Goal: Obtain resource: Download file/media

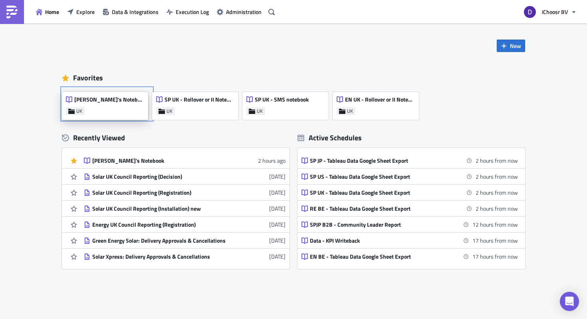
click at [128, 107] on div "[PERSON_NAME]'s Notebook UK" at bounding box center [105, 106] width 86 height 28
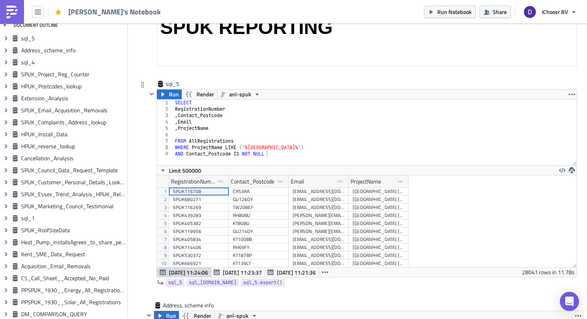
click at [213, 146] on div "SELECT RegistrationNumber , Contact_Postcode , Email , ProjectName FROM AllRegi…" at bounding box center [375, 138] width 404 height 78
click at [209, 147] on div "SELECT RegistrationNumber , Contact_Postcode , Email , ProjectName FROM AllRegi…" at bounding box center [375, 138] width 404 height 78
click at [202, 116] on div "SELECT RegistrationNumber , Contact_Postcode , Email , ProjectName FROM AllRegi…" at bounding box center [375, 138] width 404 height 78
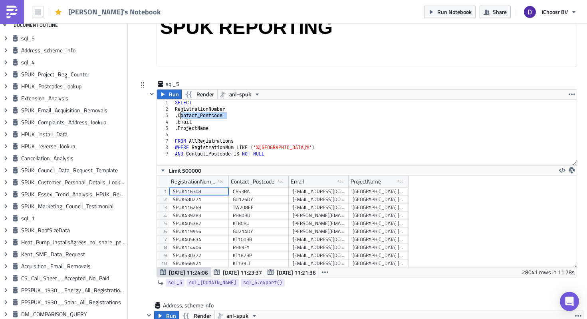
click at [202, 116] on div "SELECT RegistrationNumber , Contact_Postcode , Email , ProjectName FROM AllRegi…" at bounding box center [375, 138] width 404 height 78
click at [203, 149] on div "SELECT RegistrationNumber , Contact_Postcode , Email , ProjectName FROM AllRegi…" at bounding box center [375, 138] width 404 height 78
paste textarea "Contact_Postcode"
click at [273, 147] on div "SELECT RegistrationNumber , Contact_Postcode , Email , ProjectName FROM AllRegi…" at bounding box center [375, 138] width 404 height 78
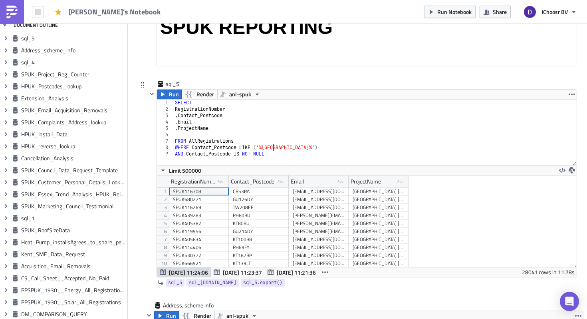
click at [273, 147] on div "SELECT RegistrationNumber , Contact_Postcode , Email , ProjectName FROM AllRegi…" at bounding box center [375, 138] width 404 height 78
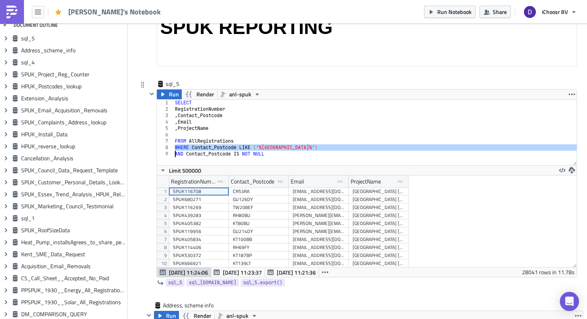
click at [273, 147] on div "SELECT RegistrationNumber , Contact_Postcode , Email , ProjectName FROM AllRegi…" at bounding box center [375, 138] width 404 height 78
click at [290, 149] on div "SELECT RegistrationNumber , Contact_Postcode , Email , ProjectName FROM AllRegi…" at bounding box center [375, 138] width 404 height 78
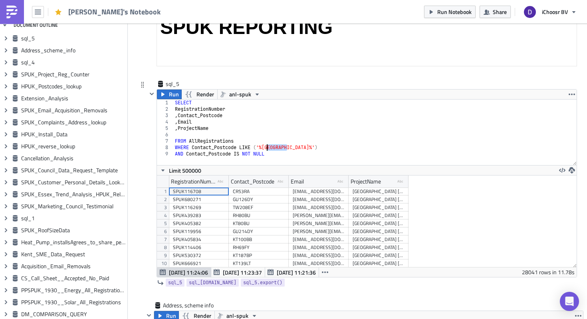
drag, startPoint x: 287, startPoint y: 149, endPoint x: 260, endPoint y: 149, distance: 27.2
click at [260, 149] on div "SELECT RegistrationNumber , Contact_Postcode , Email , ProjectName FROM AllRegi…" at bounding box center [375, 138] width 404 height 78
paste textarea "'RG71DD',"
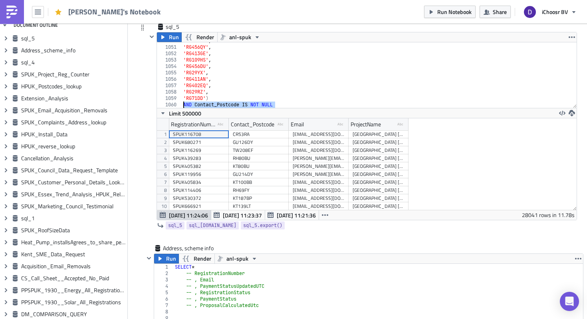
drag, startPoint x: 280, startPoint y: 107, endPoint x: 169, endPoint y: 106, distance: 111.9
click at [169, 106] on div "'RG71DD') 1050 1051 1052 1053 1054 1055 1056 1057 1058 1059 1060 'RG401TL' , 'R…" at bounding box center [367, 75] width 420 height 66
type textarea "AND Contact_Postcode IS NOT NULL"
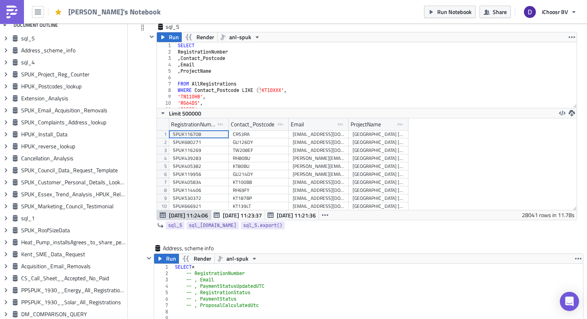
click at [278, 65] on div "SELECT RegistrationNumber , Contact_Postcode , Email , ProjectName FROM AllRegi…" at bounding box center [376, 81] width 401 height 78
click at [255, 71] on div "SELECT RegistrationNumber , Contact_Postcode , Email , ProjectName FROM AllRegi…" at bounding box center [376, 81] width 401 height 78
click at [241, 64] on div "SELECT RegistrationNumber , Contact_Postcode , Email , ProjectName FROM AllRegi…" at bounding box center [376, 81] width 401 height 78
click at [254, 40] on icon "button" at bounding box center [257, 37] width 6 height 6
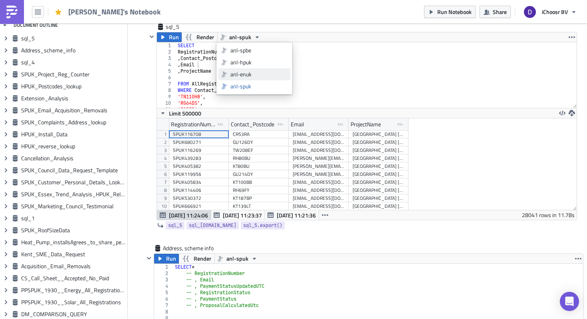
click at [251, 73] on div "anl-enuk" at bounding box center [259, 74] width 57 height 8
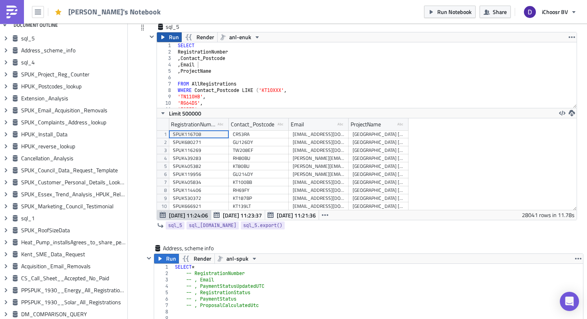
click at [173, 40] on span "Run" at bounding box center [174, 37] width 10 height 10
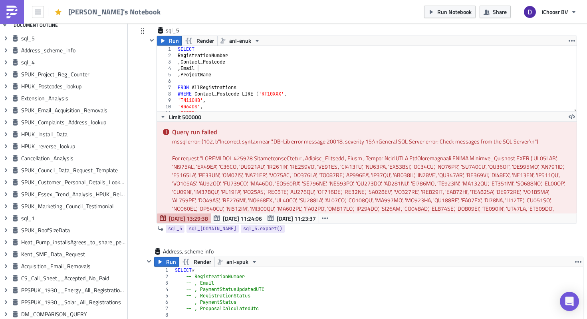
click at [205, 74] on div "SELECT RegistrationNumber , Contact_Postcode , Email , ProjectName FROM AllRegi…" at bounding box center [376, 85] width 401 height 78
click at [192, 103] on div "SELECT RegistrationNumber , Contact_Postcode , Email , ProjectName FROM AllRegi…" at bounding box center [376, 85] width 401 height 78
type textarea "'TN110HB',"
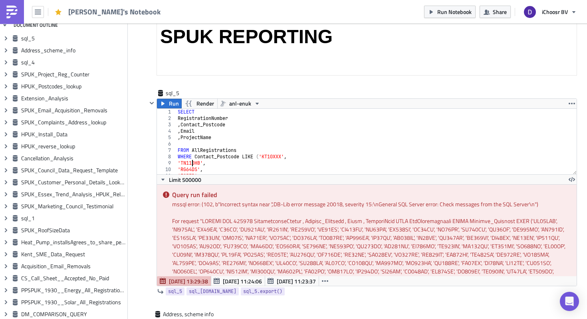
scroll to position [195, 0]
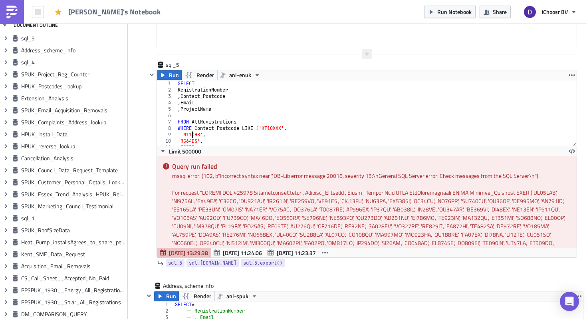
click at [364, 50] on button "button" at bounding box center [367, 54] width 10 height 10
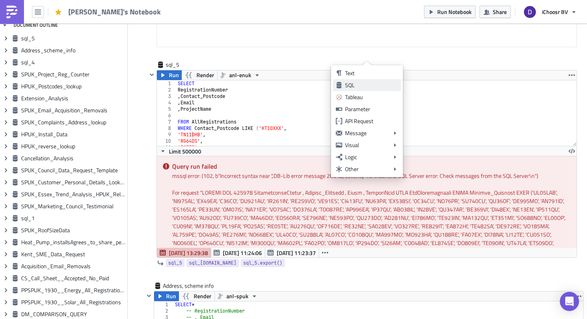
click at [350, 88] on div "SQL" at bounding box center [371, 85] width 53 height 8
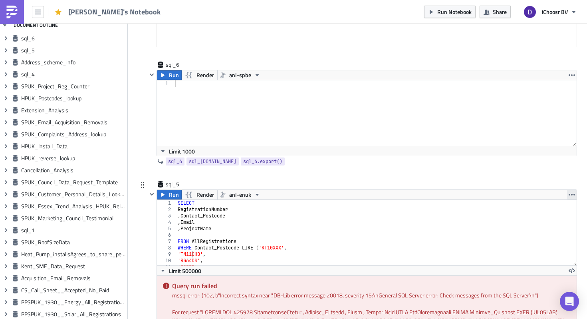
click at [573, 194] on icon "button" at bounding box center [572, 194] width 6 height 6
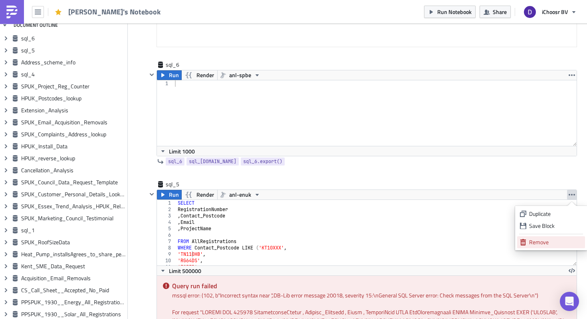
click at [533, 243] on div "Remove" at bounding box center [555, 242] width 53 height 8
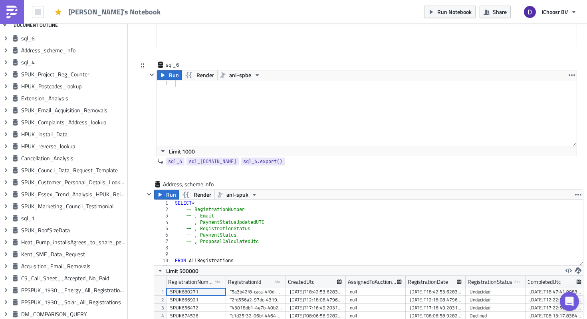
click at [280, 115] on div at bounding box center [375, 119] width 404 height 78
type textarea "SELECT *"
type textarea "FROM AllRegistrations"
click at [251, 74] on button "anl-spbe" at bounding box center [240, 75] width 46 height 10
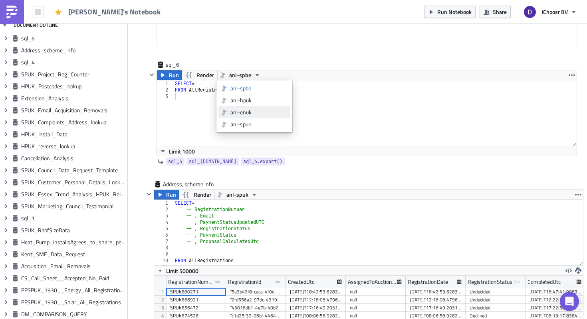
click at [248, 109] on div "anl-enuk" at bounding box center [259, 112] width 57 height 8
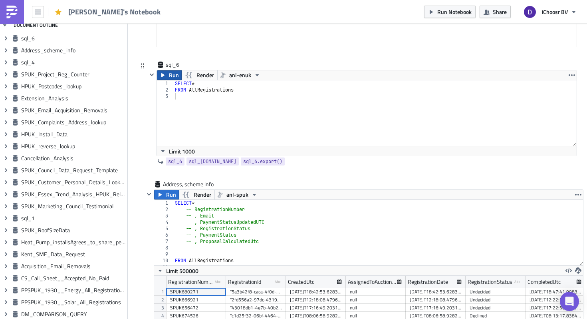
click at [171, 72] on span "Run" at bounding box center [174, 75] width 10 height 10
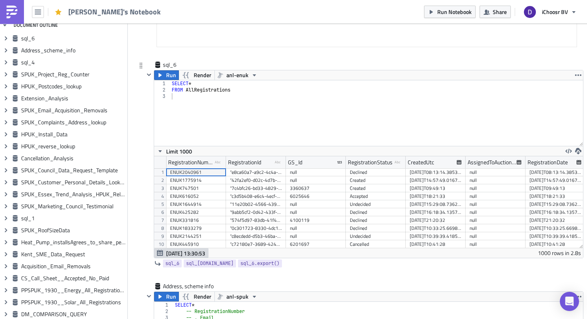
scroll to position [91, 429]
click at [203, 88] on div "SELECT * FROM AllRegistrations" at bounding box center [377, 119] width 413 height 78
click at [199, 81] on div "SELECT * FROM AllRegistrations" at bounding box center [377, 119] width 413 height 78
type textarea "SELECT"
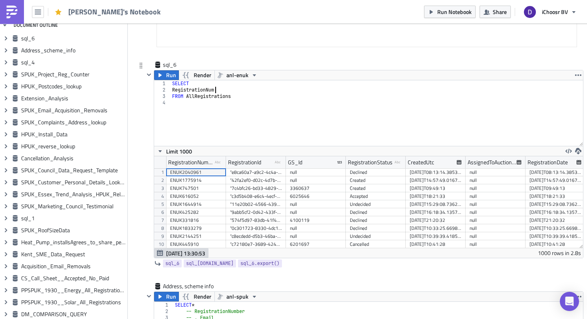
type textarea "RegistrationNumber"
type textarea ","
click at [173, 90] on div "SELECT RegistrationNumber , FROM AllRegistrations" at bounding box center [377, 119] width 413 height 78
type textarea "RegistrationNumber"
click at [172, 101] on div "SELECT RegistrationNumber , FROM AllRegistrations" at bounding box center [377, 119] width 413 height 78
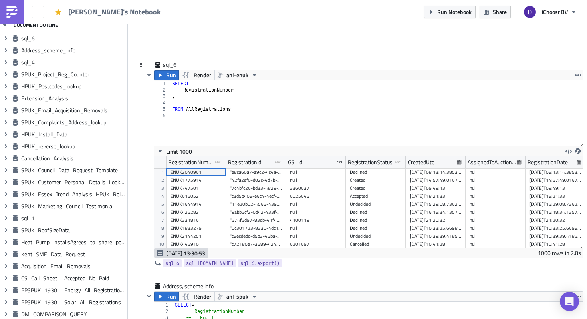
click at [172, 98] on div "SELECT RegistrationNumber , FROM AllRegistrations" at bounding box center [377, 119] width 413 height 78
click at [192, 98] on div "SELECT RegistrationNumber , FROM AllRegistrations" at bounding box center [377, 119] width 413 height 78
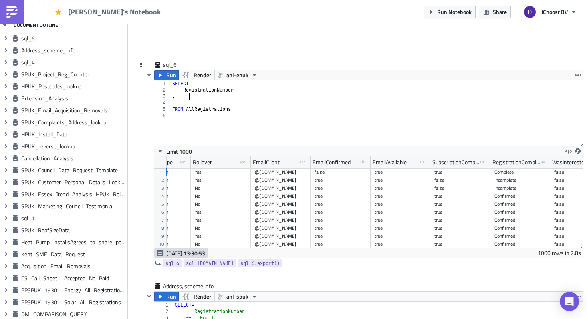
scroll to position [0, 590]
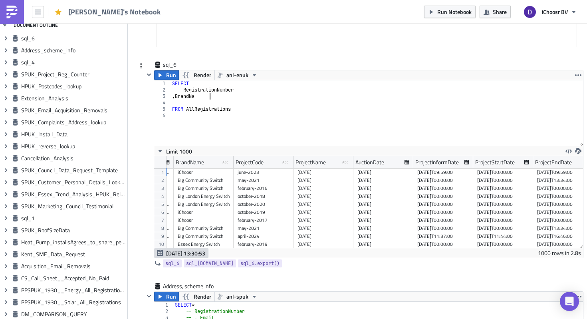
type textarea ", BrandName"
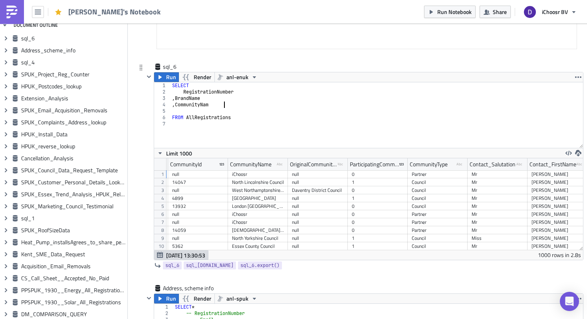
type textarea ", CommunityName"
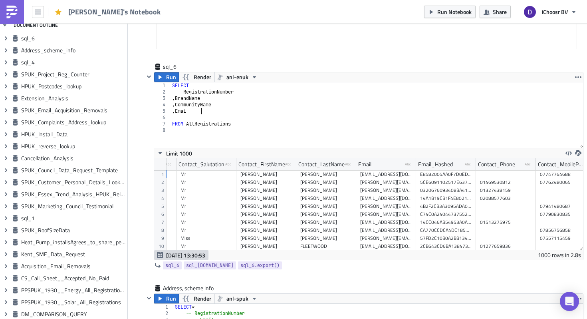
type textarea ", Email"
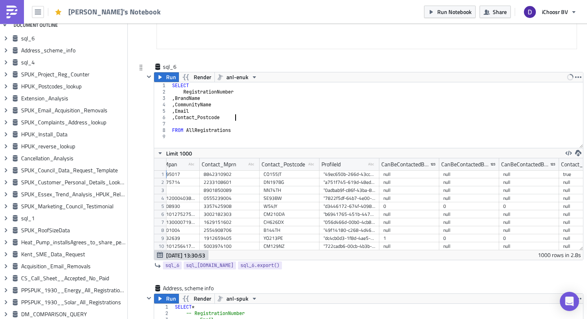
click at [245, 127] on div "SELECT RegistrationNumber , BrandName , CommunityName , Email , Contact_Postcod…" at bounding box center [377, 121] width 413 height 78
type textarea "FROM AllRegistrations"
click at [228, 115] on div "SELECT RegistrationNumber , BrandName , CommunityName , Email , Contact_Postcod…" at bounding box center [378, 121] width 410 height 78
click at [204, 136] on div "SELECT RegistrationNumber , BrandName , CommunityName , Email , Contact_Postcod…" at bounding box center [378, 121] width 410 height 78
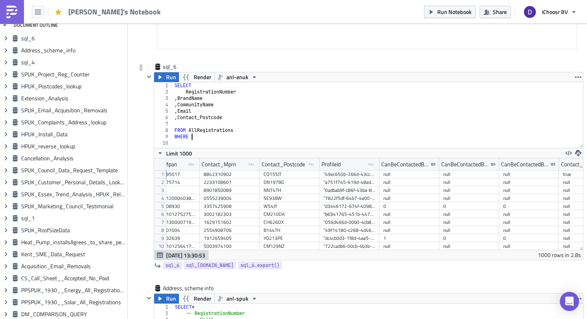
paste textarea "Contact_Postcode"
paste textarea "'RG71DD', )"
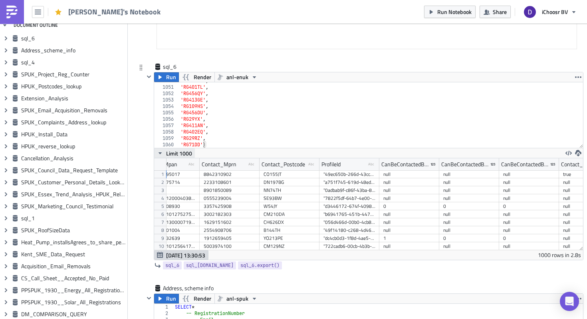
click at [163, 153] on icon "button" at bounding box center [160, 153] width 6 height 6
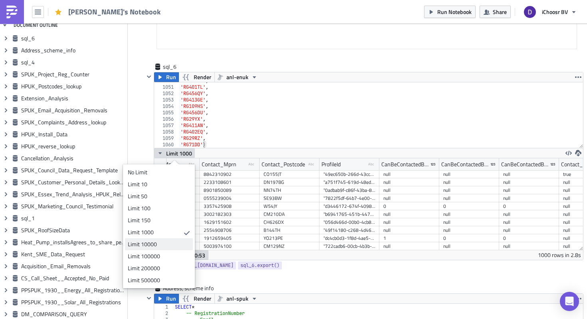
click at [152, 242] on div "Limit 10000" at bounding box center [158, 244] width 60 height 8
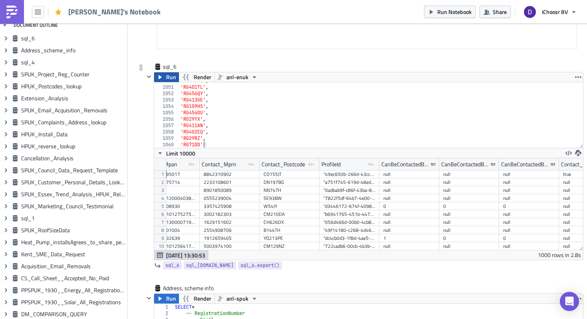
click at [167, 80] on span "Run" at bounding box center [171, 77] width 10 height 10
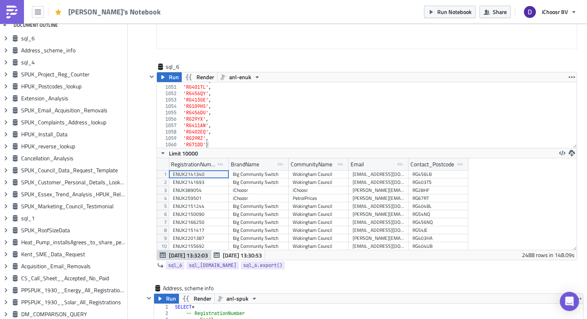
scroll to position [91, 420]
click at [572, 153] on icon "button" at bounding box center [572, 153] width 6 height 6
click at [523, 120] on div "CSV" at bounding box center [541, 123] width 62 height 8
click at [216, 143] on div "'RG456BU' , 'RG401TL' , 'RG456QY' , 'RG413GE' , 'RG109HS' , 'RG456DU' , 'RG29YX…" at bounding box center [379, 117] width 395 height 78
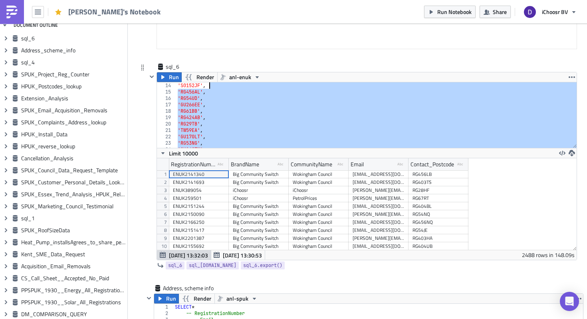
scroll to position [38, 0]
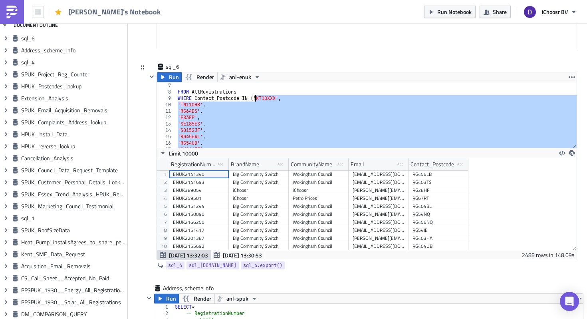
drag, startPoint x: 213, startPoint y: 143, endPoint x: 256, endPoint y: 99, distance: 62.2
click at [256, 99] on div "FROM AllRegistrations WHERE Contact_Postcode IN ( 'KT10XXX' , 'TN110HB' , 'RG64…" at bounding box center [376, 121] width 401 height 78
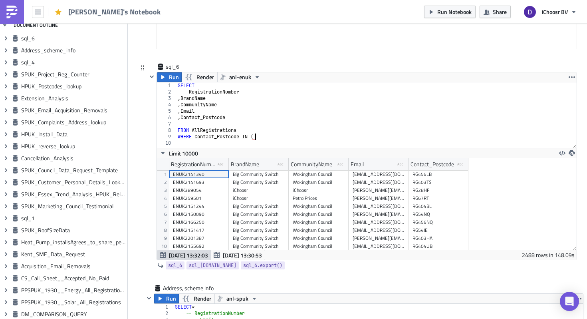
paste textarea "'SS91PU',"
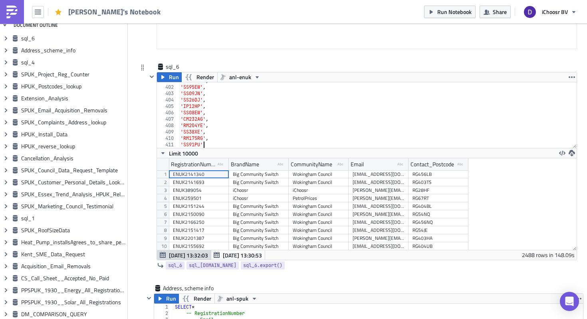
scroll to position [0, 2]
click at [172, 78] on span "Run" at bounding box center [174, 77] width 10 height 10
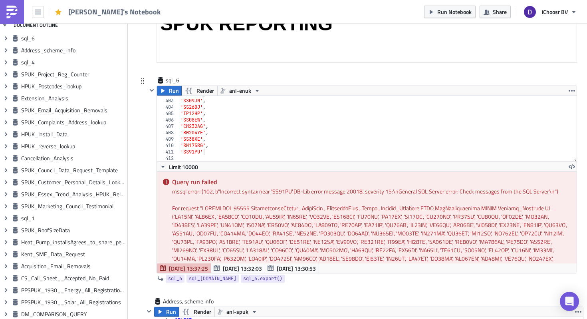
scroll to position [173, 0]
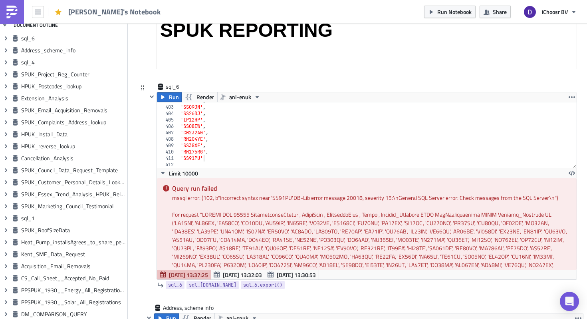
click at [217, 158] on div "'SS95EW' , 'SS09JN' , 'SS26DJ' , 'IP12HP' , 'SS08EW' , 'CM232AG' , 'RM204YE' , …" at bounding box center [378, 136] width 398 height 78
type textarea "'SS91PU')"
click at [164, 97] on icon "button" at bounding box center [163, 97] width 6 height 6
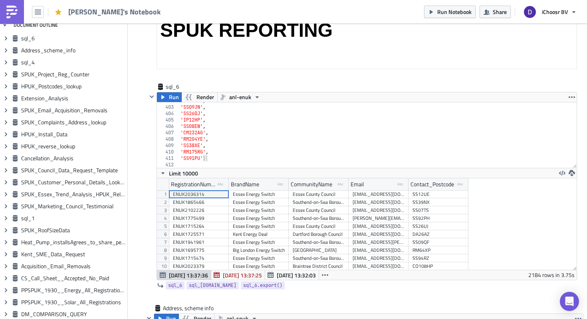
scroll to position [91, 420]
click at [573, 173] on icon "button" at bounding box center [572, 173] width 6 height 6
click at [523, 144] on div "CSV" at bounding box center [541, 143] width 62 height 8
